Goal: Check status: Check status

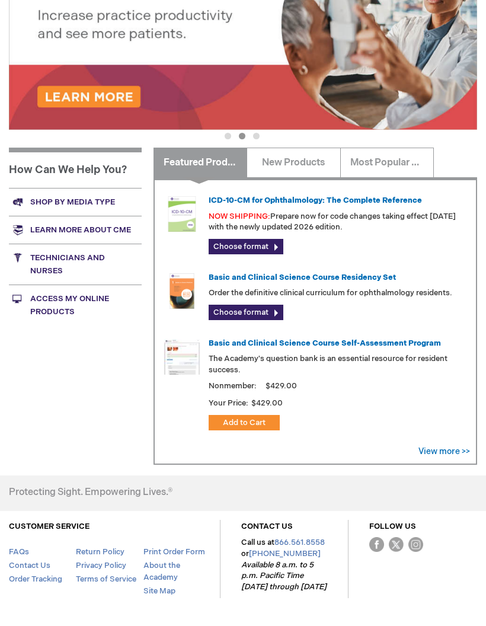
scroll to position [216, 0]
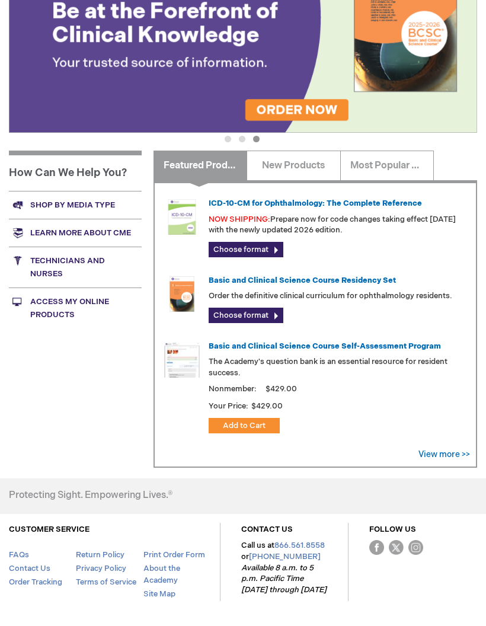
click at [385, 345] on link "Basic and Clinical Science Course Self-Assessment Program" at bounding box center [325, 346] width 232 height 9
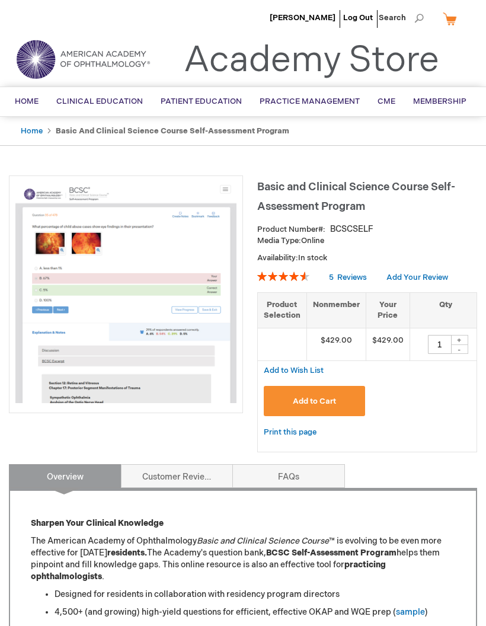
click at [31, 133] on link "Home" at bounding box center [32, 130] width 22 height 9
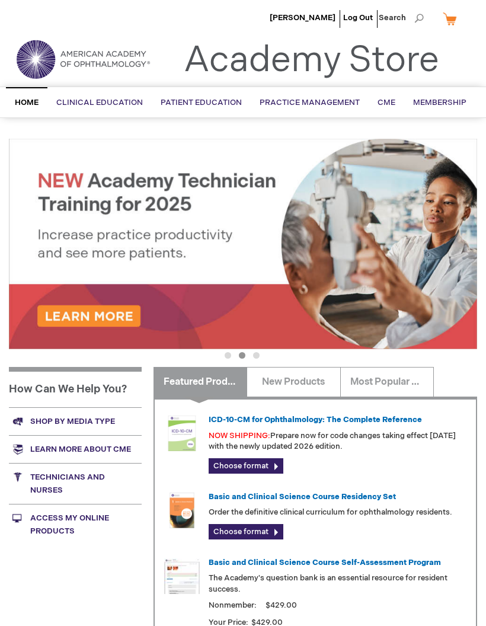
click at [322, 21] on span "[PERSON_NAME]" at bounding box center [303, 17] width 66 height 9
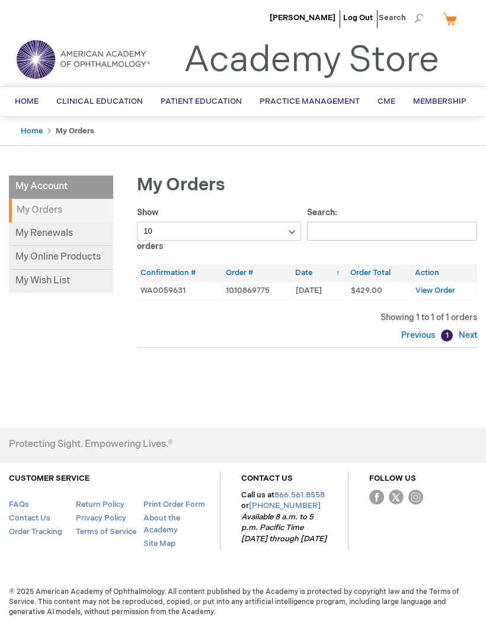
click at [437, 292] on span "View Order" at bounding box center [436, 290] width 40 height 9
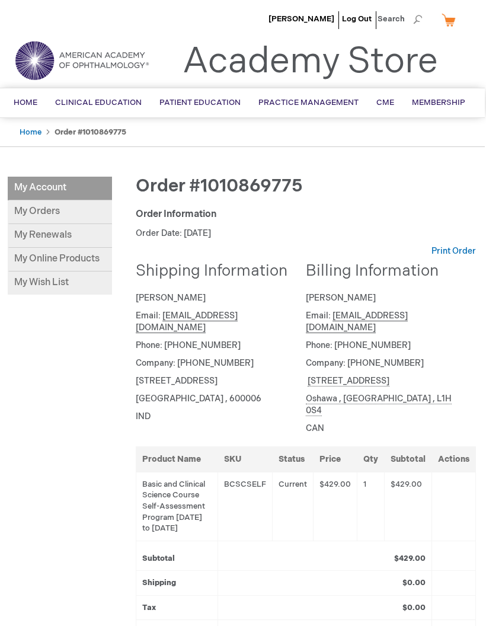
scroll to position [0, 1]
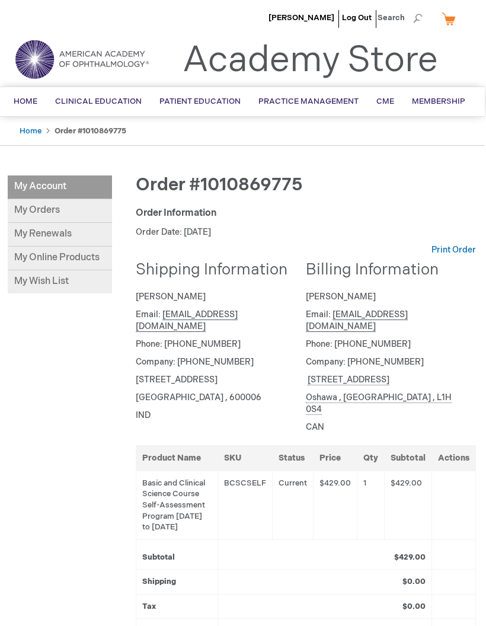
click at [44, 212] on link "My Orders" at bounding box center [60, 211] width 104 height 24
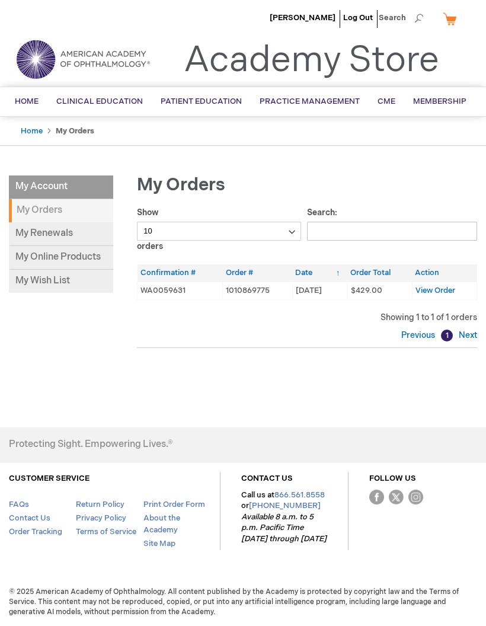
click at [34, 253] on link "My Online Products" at bounding box center [61, 258] width 104 height 24
